Goal: Register for event/course

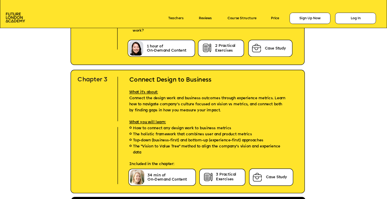
scroll to position [1567, 0]
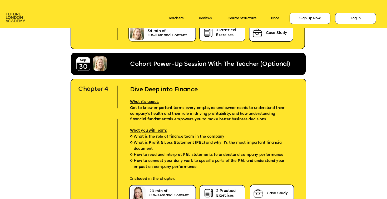
click at [15, 20] on img at bounding box center [15, 18] width 19 height 10
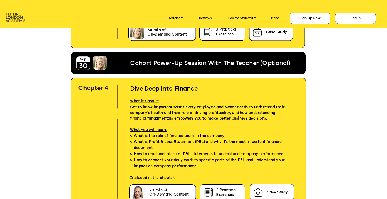
click at [15, 14] on img at bounding box center [15, 18] width 19 height 10
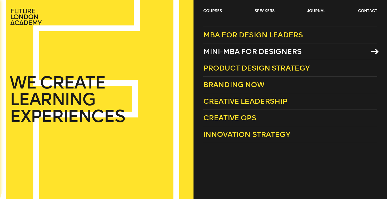
click at [374, 51] on icon at bounding box center [375, 52] width 8 height 6
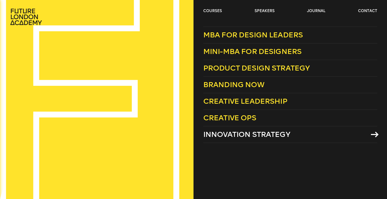
click at [227, 133] on span "Innovation Strategy" at bounding box center [246, 134] width 87 height 9
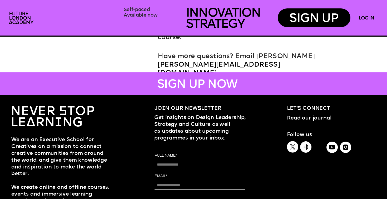
scroll to position [2968, 0]
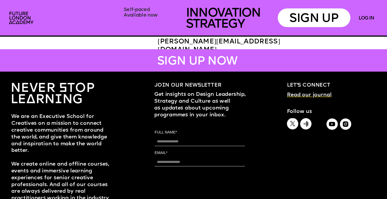
click at [302, 16] on div "SIGN UP" at bounding box center [314, 17] width 73 height 19
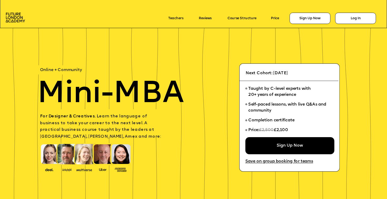
scroll to position [1567, 0]
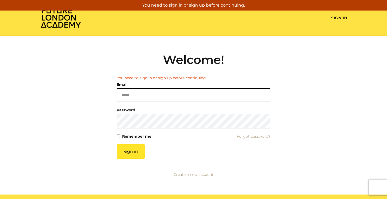
click at [125, 99] on input "Email" at bounding box center [194, 95] width 154 height 14
type input "**********"
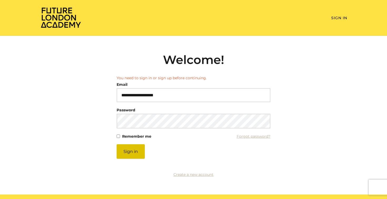
click at [137, 151] on button "Sign in" at bounding box center [131, 151] width 28 height 14
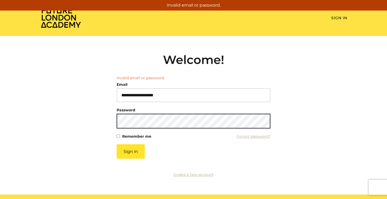
click at [117, 144] on button "Sign in" at bounding box center [131, 151] width 28 height 14
